Goal: Navigation & Orientation: Go to known website

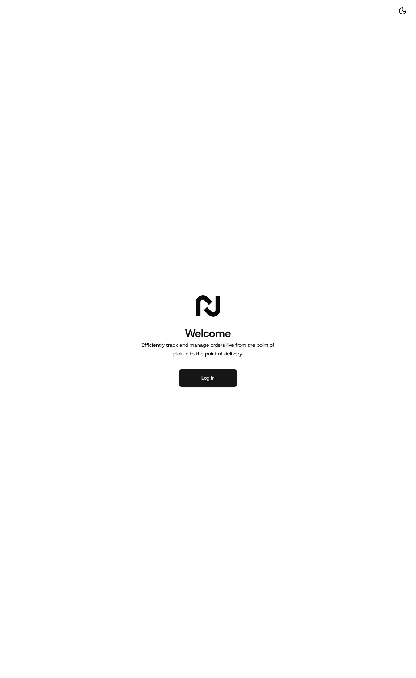
click at [213, 382] on button "Log in" at bounding box center [208, 378] width 58 height 17
click at [218, 385] on button "Log in" at bounding box center [208, 378] width 58 height 17
